Goal: Transaction & Acquisition: Purchase product/service

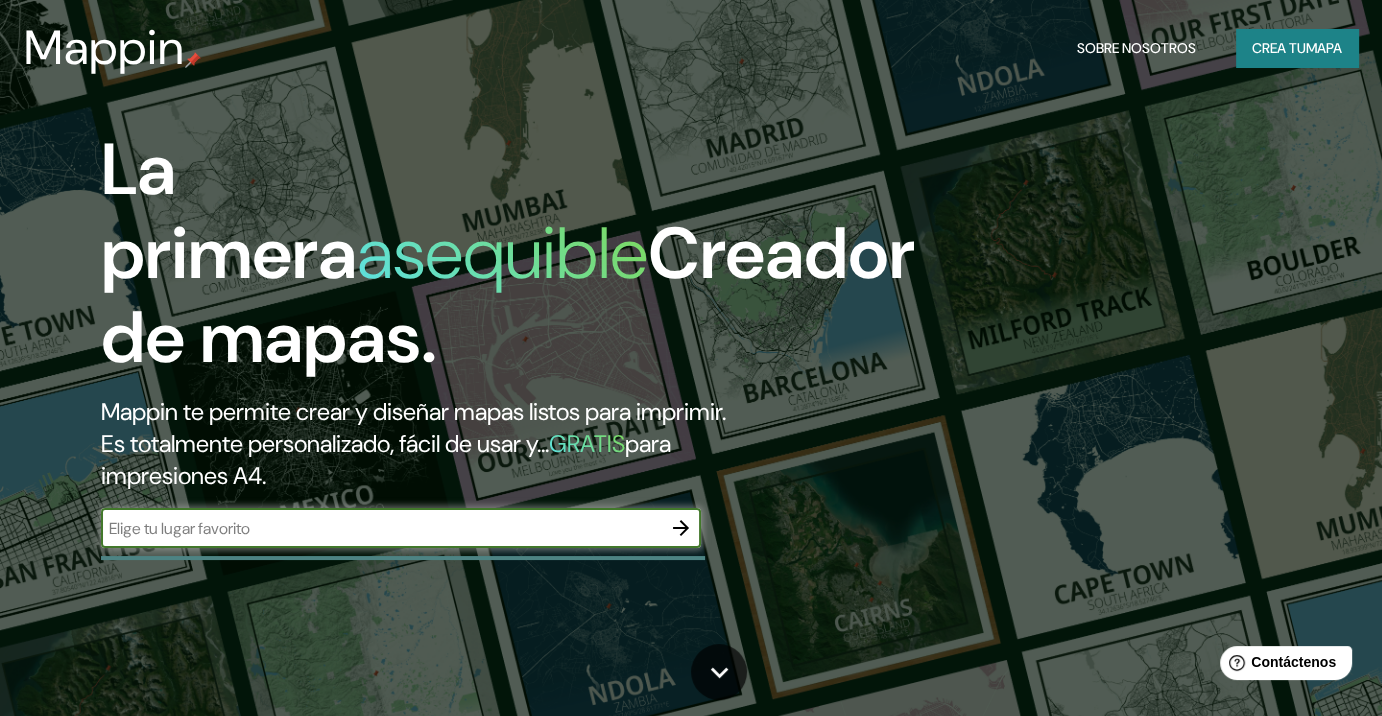
click at [1253, 43] on font "Crea tu" at bounding box center [1279, 48] width 54 height 18
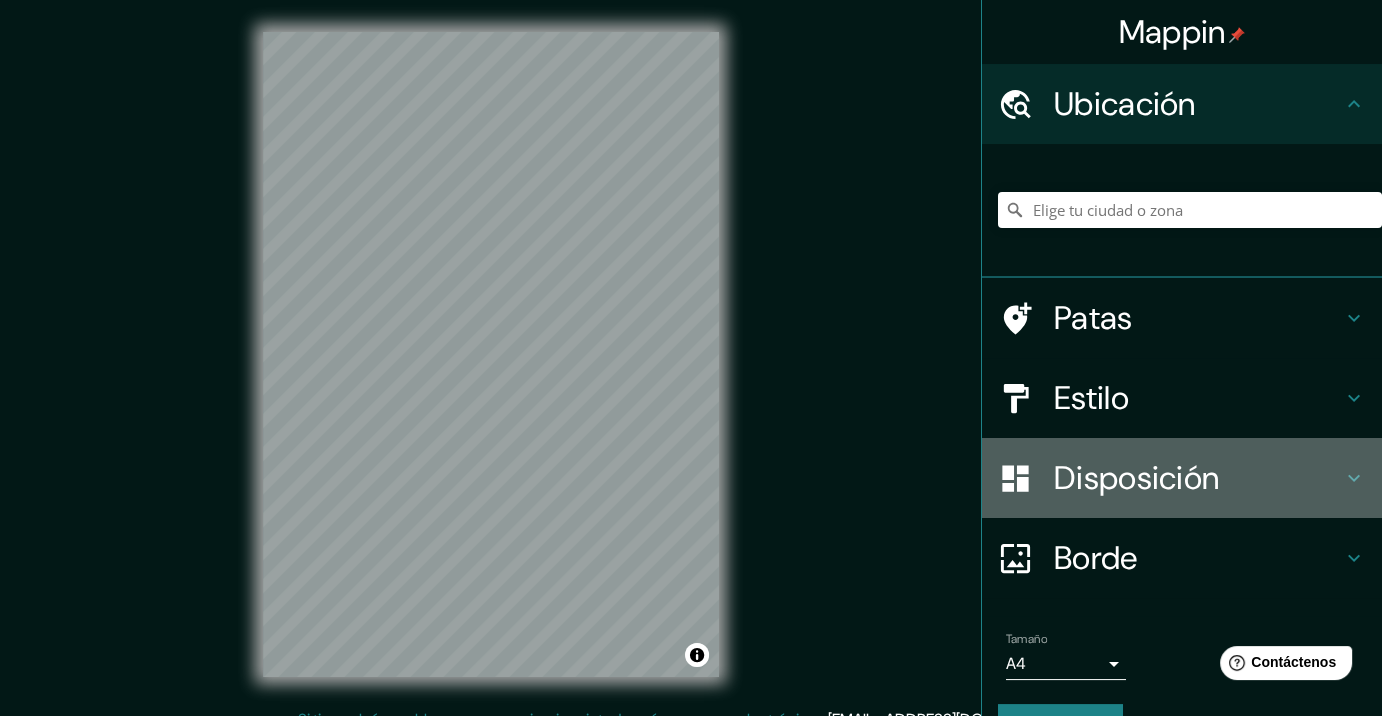
click at [1075, 496] on font "Disposición" at bounding box center [1136, 478] width 165 height 42
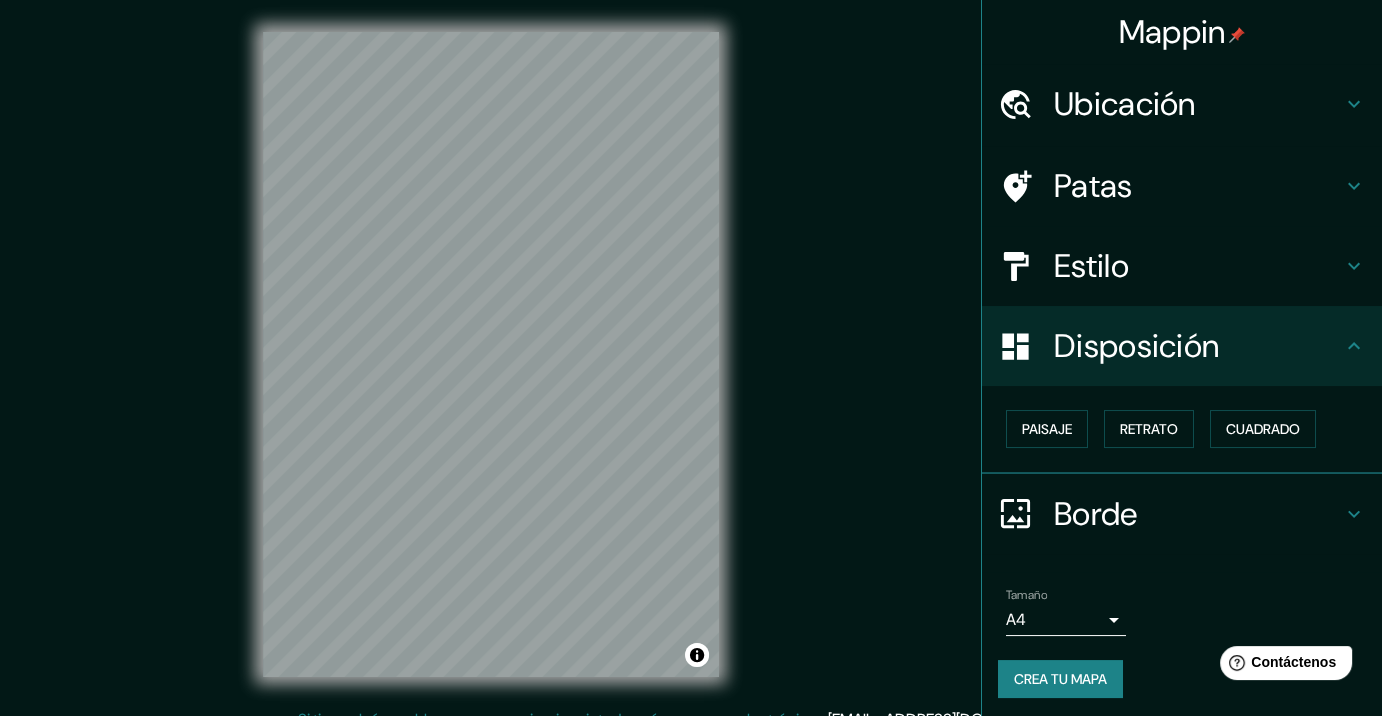
click at [1232, 407] on div "Paisaje Retrato Cuadrado" at bounding box center [1190, 429] width 384 height 54
click at [1226, 427] on font "Cuadrado" at bounding box center [1263, 429] width 74 height 18
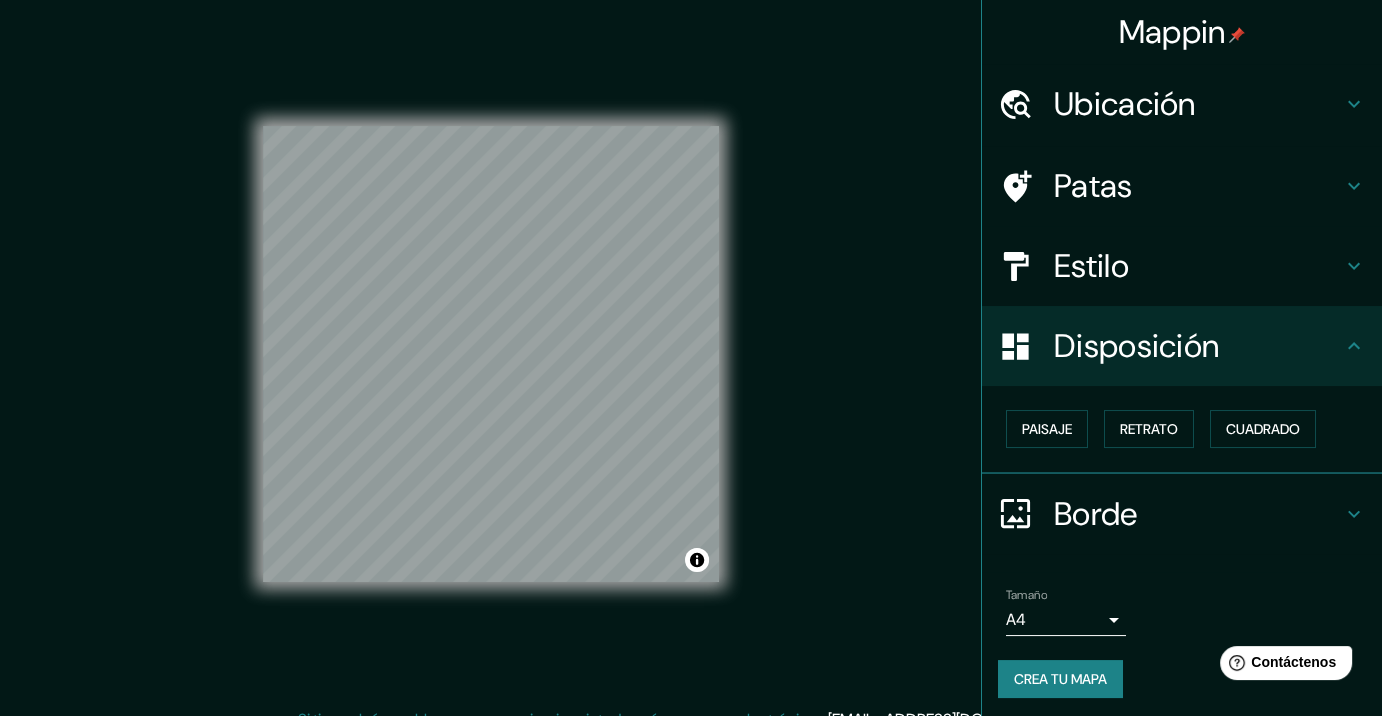
click at [1129, 125] on div "Ubicación" at bounding box center [1182, 104] width 400 height 80
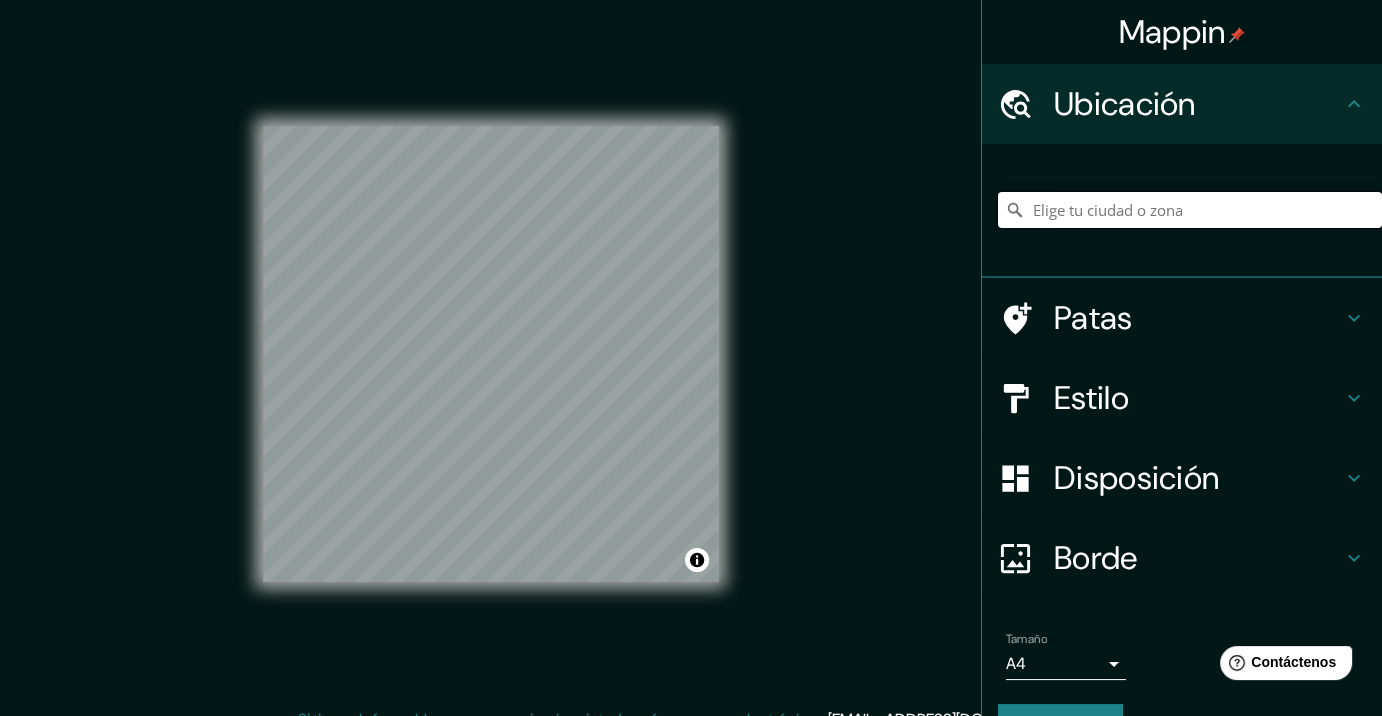
click at [1088, 195] on input "Elige tu ciudad o zona" at bounding box center [1190, 210] width 384 height 36
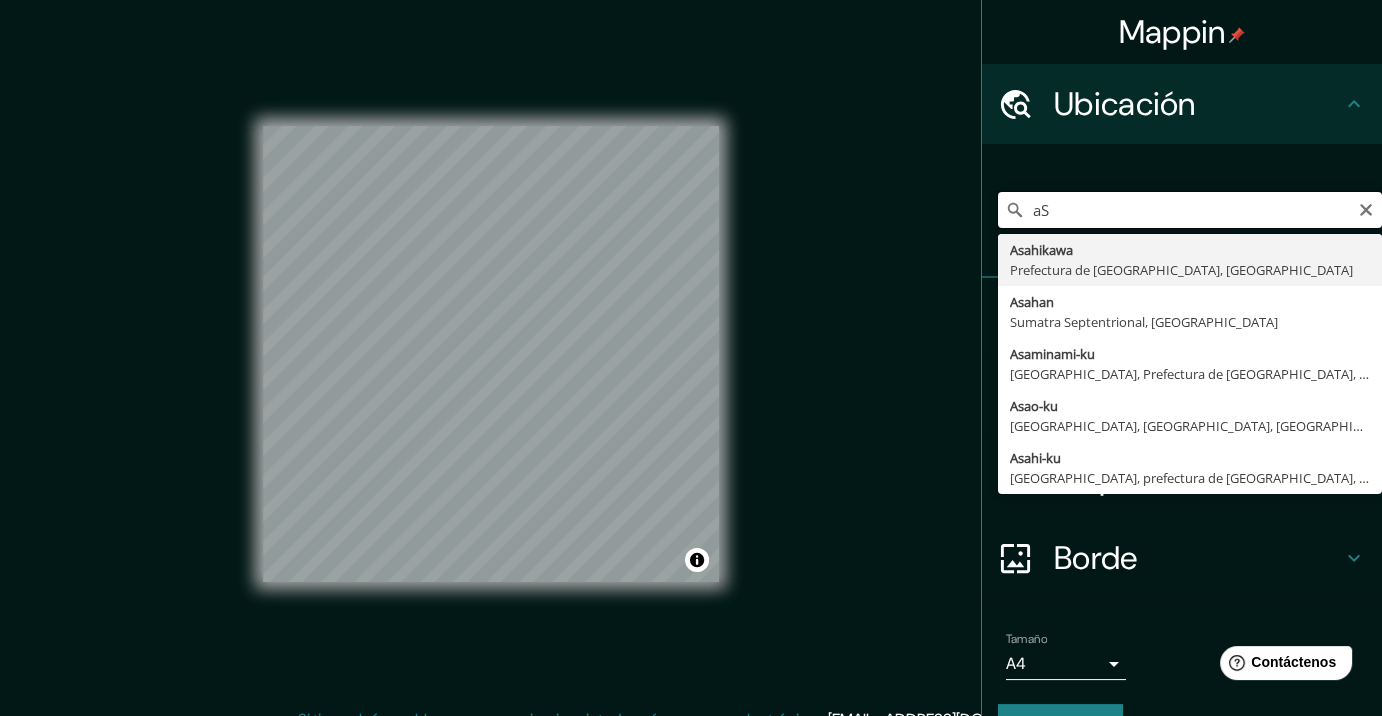
type input "a"
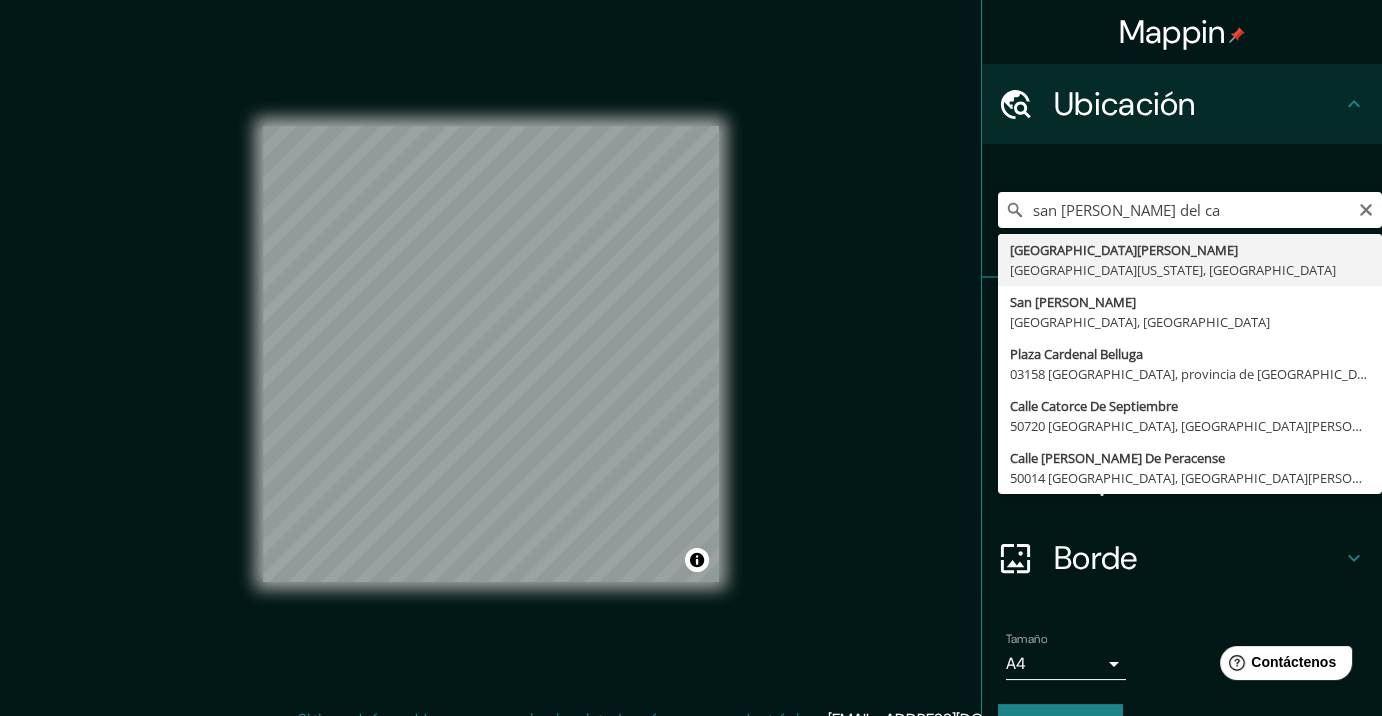
type input "San José del Cabo, Baja California Sur, México"
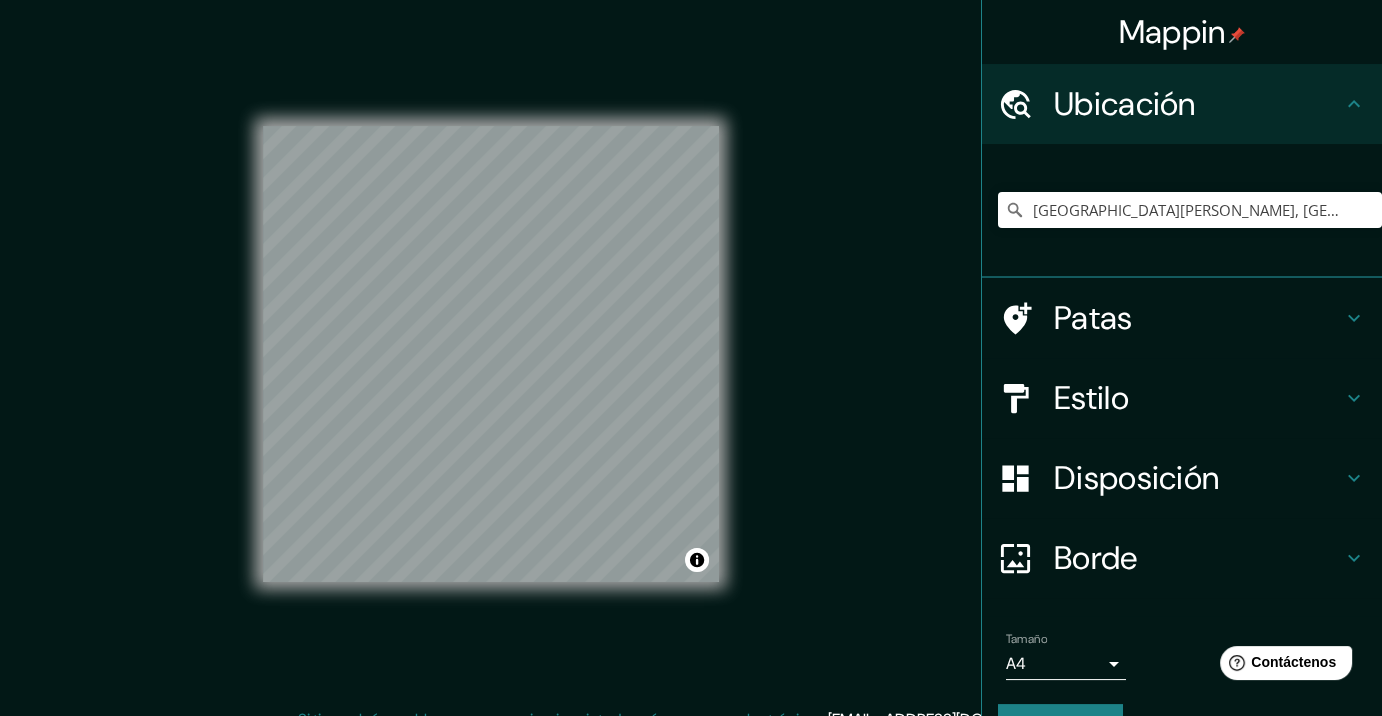
click at [1085, 398] on font "Estilo" at bounding box center [1091, 398] width 75 height 42
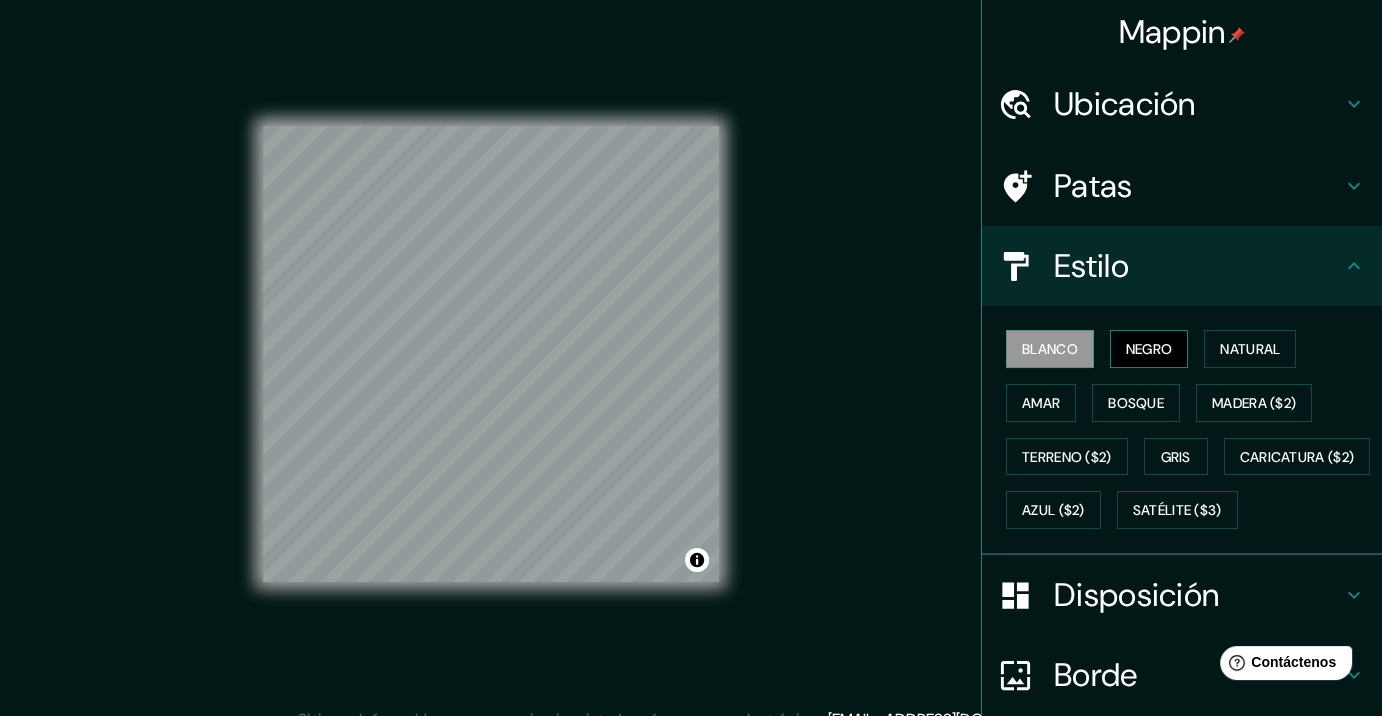
click at [1141, 351] on font "Negro" at bounding box center [1149, 349] width 47 height 18
click at [1072, 361] on button "Blanco" at bounding box center [1050, 349] width 88 height 38
click at [1224, 358] on font "Natural" at bounding box center [1250, 349] width 60 height 26
click at [1110, 352] on button "Negro" at bounding box center [1149, 349] width 79 height 38
click at [1057, 360] on font "Blanco" at bounding box center [1050, 349] width 56 height 26
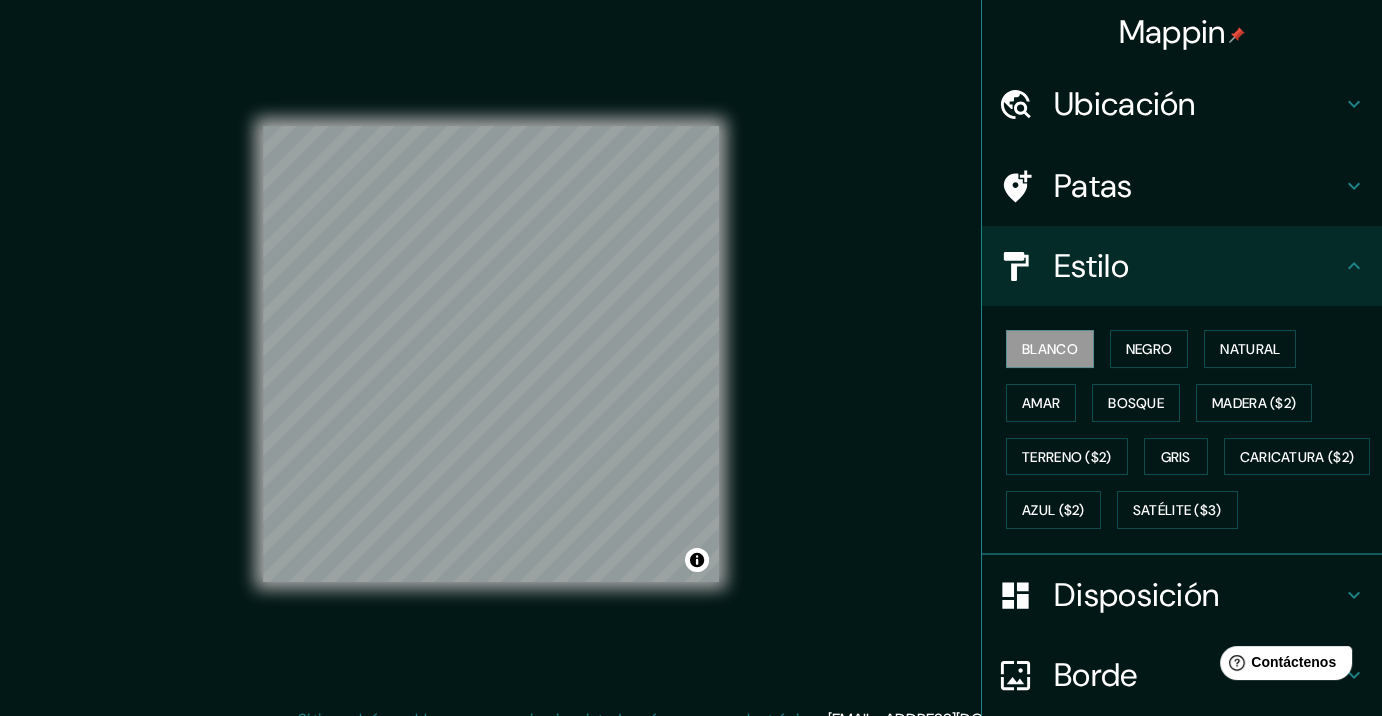
click at [1107, 368] on div "Blanco Negro Natural Amar Bosque Madera ($2) Terreno ($2) Gris Caricatura ($2) …" at bounding box center [1190, 429] width 384 height 215
click at [1212, 394] on font "Madera ($2)" at bounding box center [1254, 403] width 84 height 18
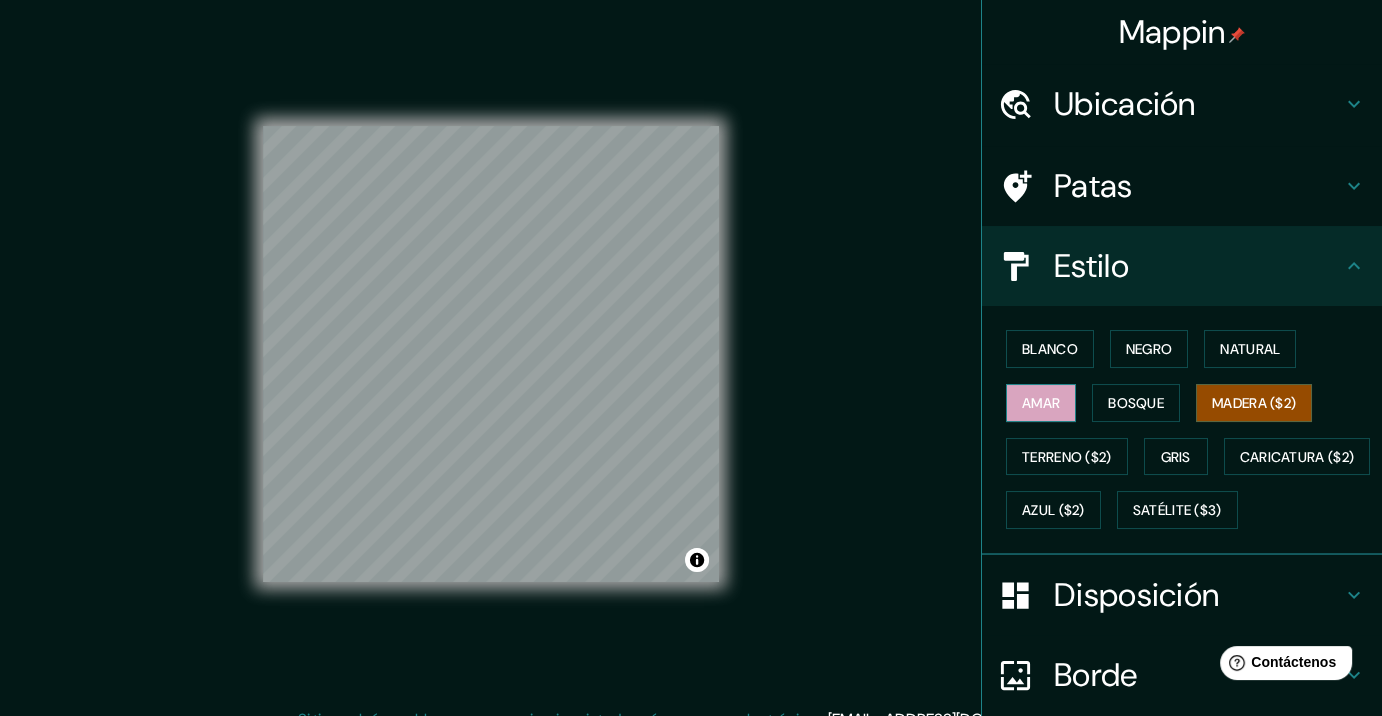
click at [1030, 398] on font "Amar" at bounding box center [1041, 403] width 38 height 18
click at [1165, 457] on font "Gris" at bounding box center [1176, 457] width 30 height 18
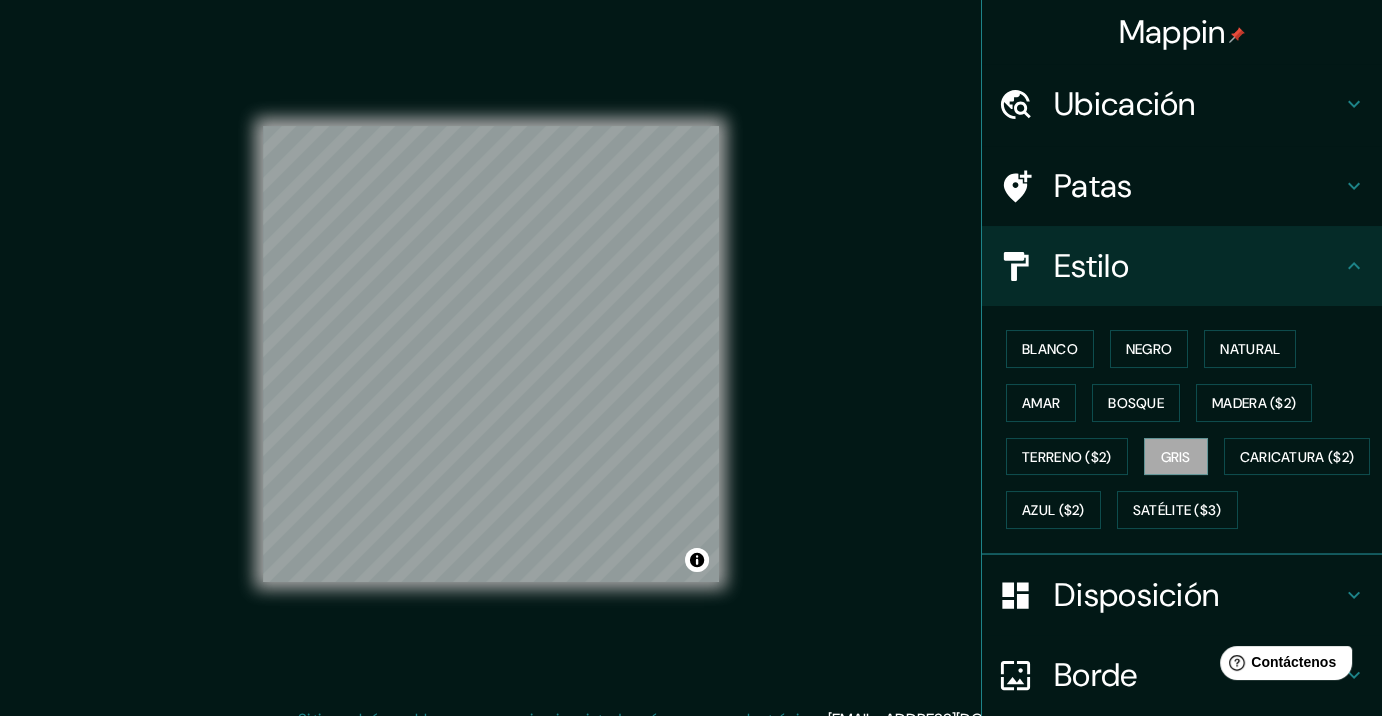
click at [897, 292] on div "Mappin Ubicación San José del Cabo, Baja California Sur, México Patas Estilo Bl…" at bounding box center [691, 370] width 1382 height 740
drag, startPoint x: 722, startPoint y: 312, endPoint x: 931, endPoint y: 518, distance: 293.4
click at [931, 518] on div "Mappin Ubicación San José del Cabo, Baja California Sur, México Patas Estilo Bl…" at bounding box center [691, 370] width 1382 height 740
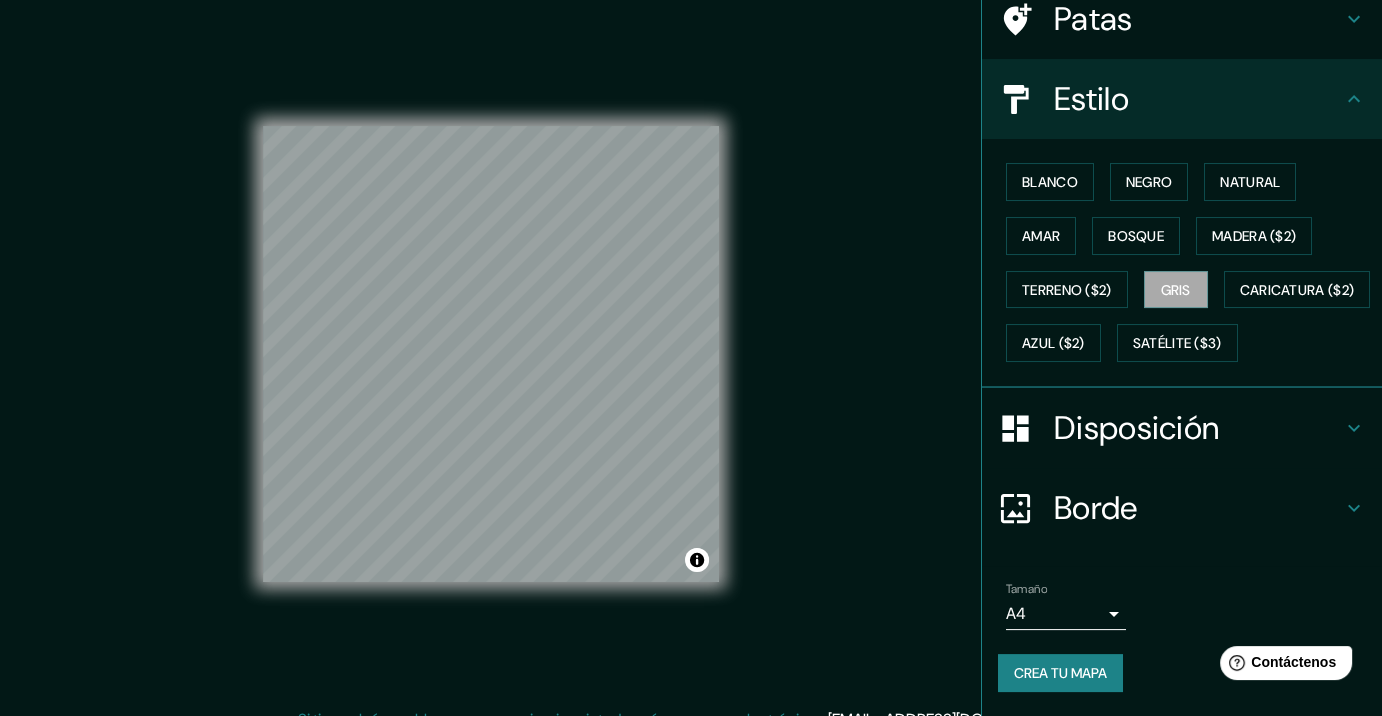
scroll to position [213, 0]
click at [1067, 665] on font "Crea tu mapa" at bounding box center [1060, 673] width 93 height 18
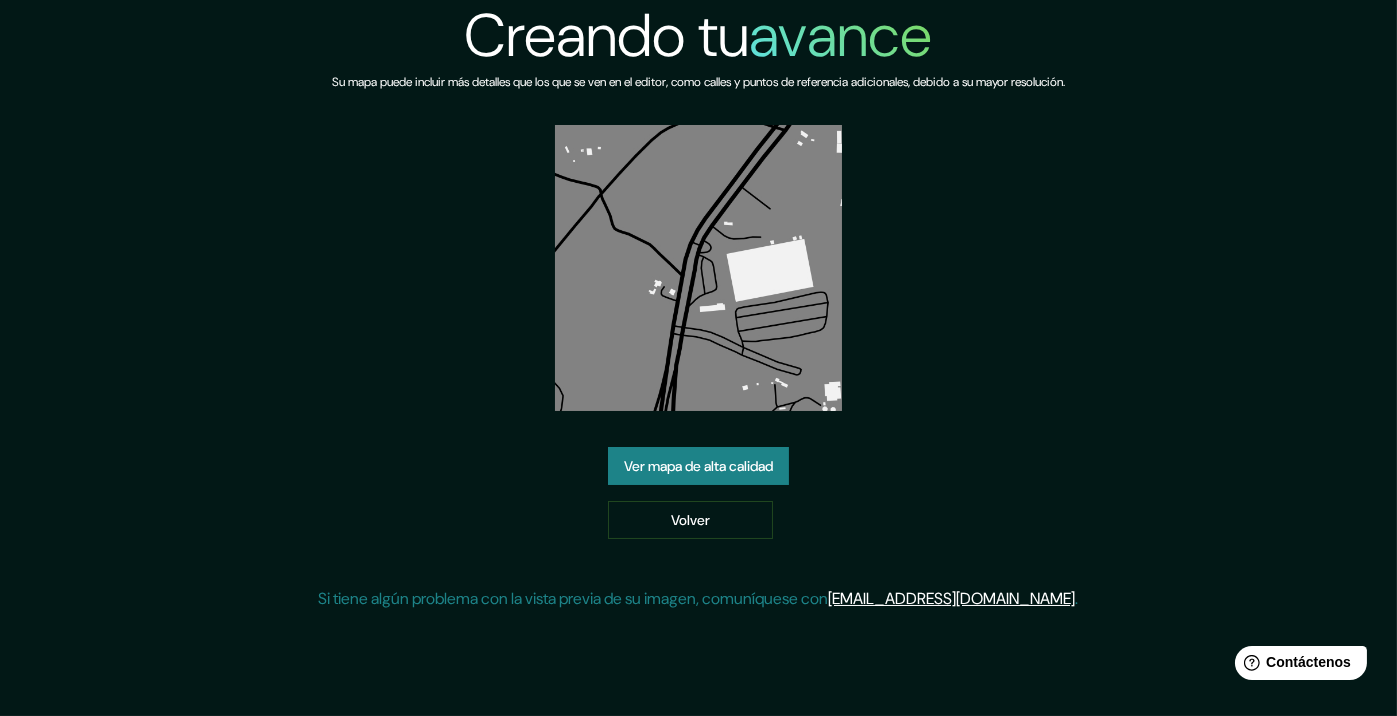
click at [698, 470] on font "Ver mapa de alta calidad" at bounding box center [698, 467] width 149 height 18
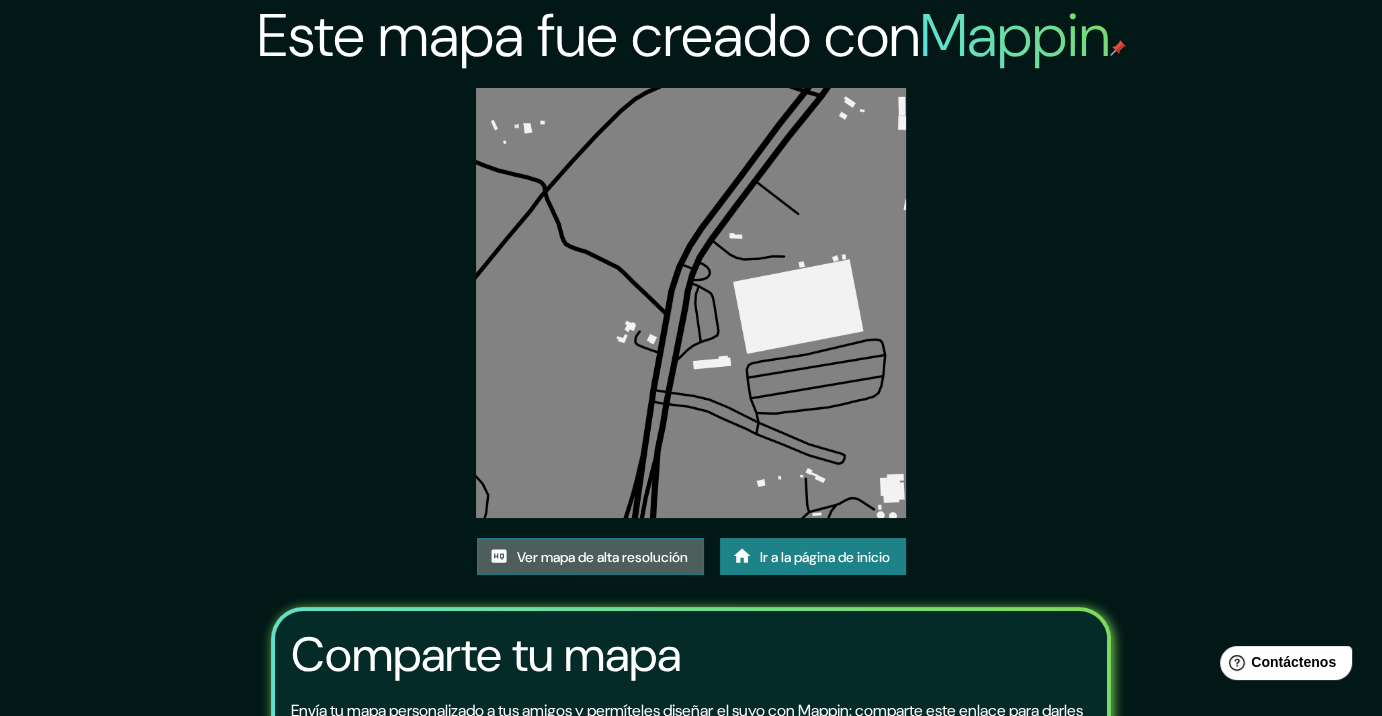
click at [609, 561] on font "Ver mapa de alta resolución" at bounding box center [602, 557] width 171 height 18
